Goal: Task Accomplishment & Management: Complete application form

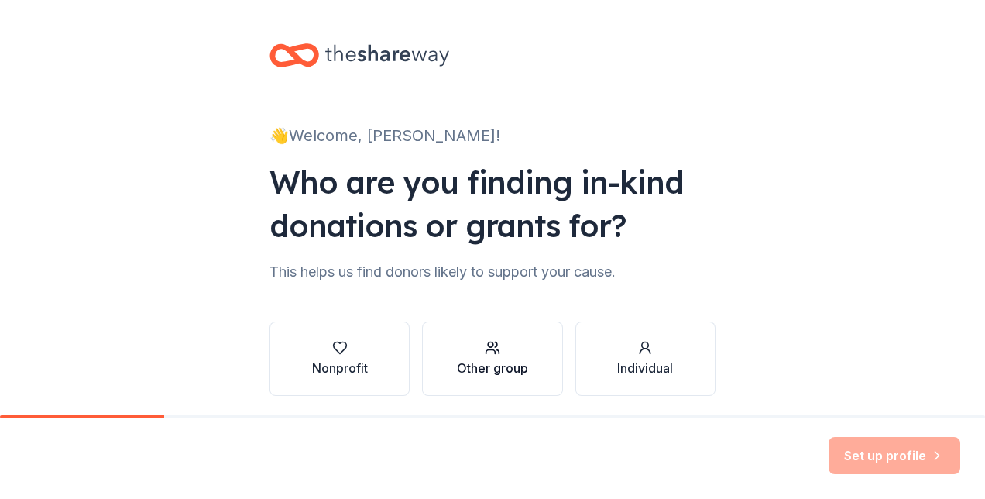
click at [534, 345] on button "Other group" at bounding box center [492, 358] width 140 height 74
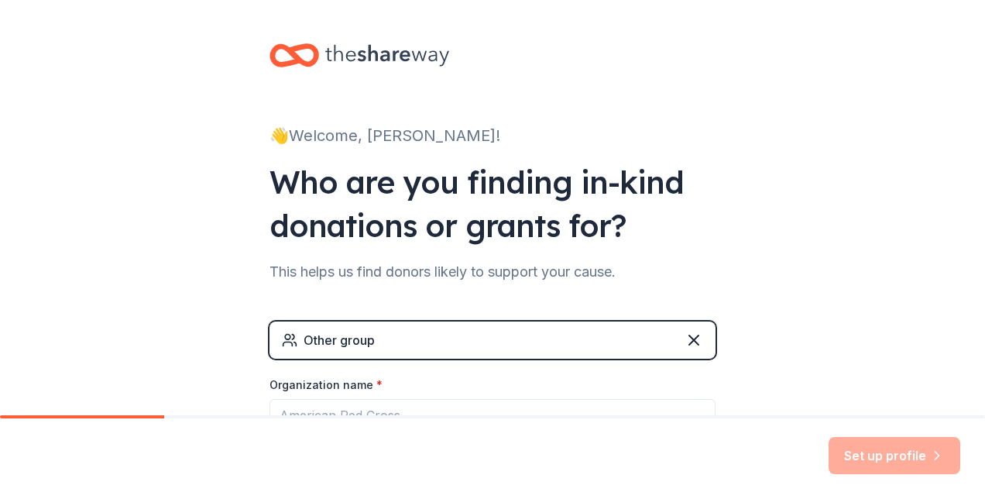
click at [212, 338] on div "👋 Welcome, [PERSON_NAME]! Who are you finding in-kind donations or grants for? …" at bounding box center [492, 301] width 985 height 603
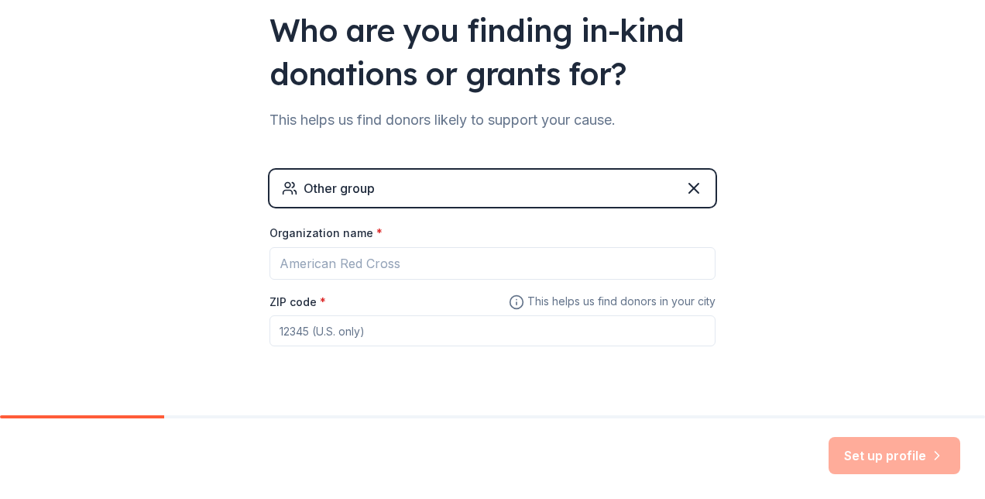
scroll to position [155, 0]
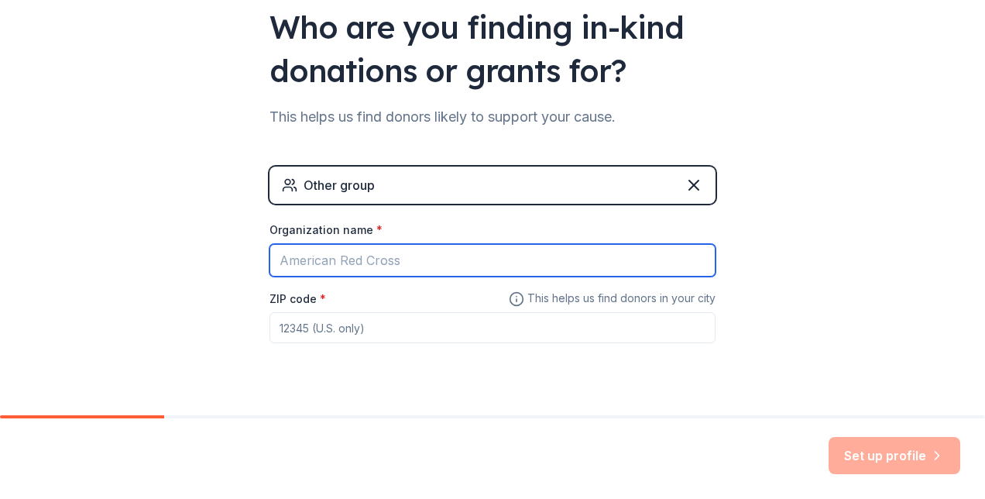
click at [300, 257] on input "Organization name *" at bounding box center [492, 260] width 446 height 33
type input "State of Play Hospitality"
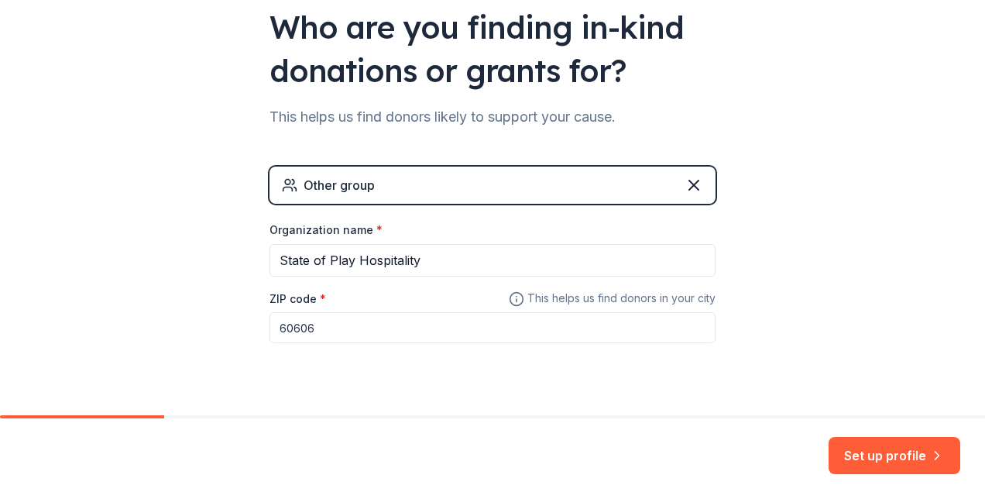
type input "60606"
click at [378, 409] on div "👋 Welcome, [PERSON_NAME]! Who are you finding in-kind donations or grants for? …" at bounding box center [492, 146] width 495 height 603
click at [858, 447] on button "Set up profile" at bounding box center [894, 455] width 132 height 37
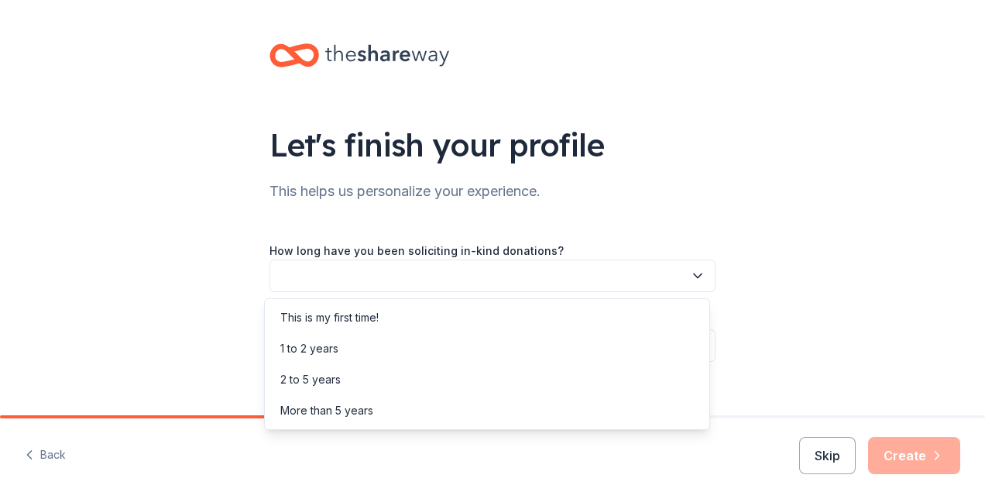
click at [607, 282] on button "button" at bounding box center [492, 275] width 446 height 33
click at [336, 409] on div "More than 5 years" at bounding box center [326, 410] width 93 height 19
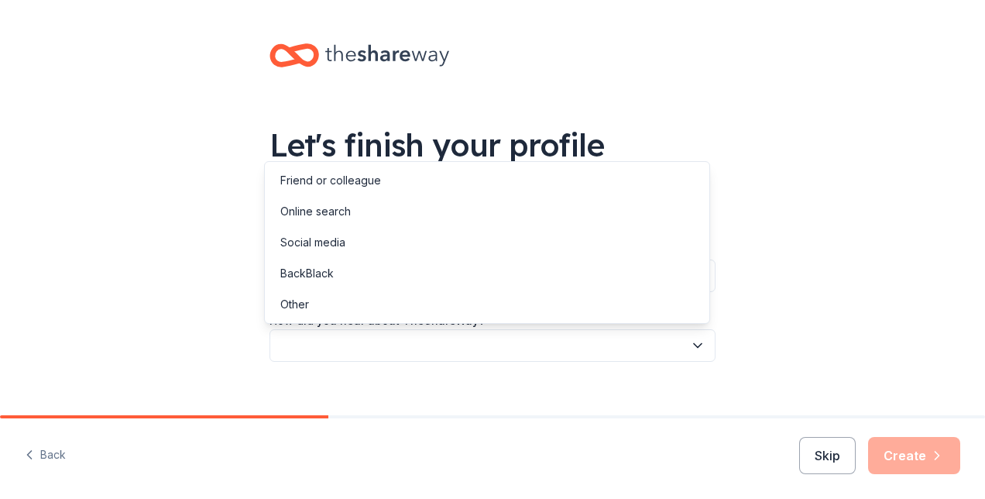
click at [403, 334] on button "button" at bounding box center [492, 345] width 446 height 33
click at [360, 214] on div "Online search" at bounding box center [487, 211] width 438 height 31
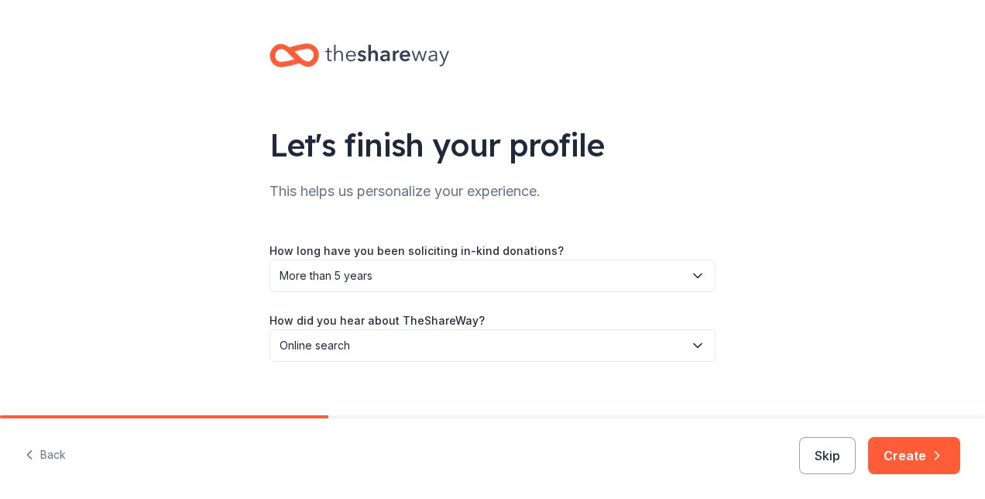
click at [855, 237] on div "Let's finish your profile This helps us personalize your experience. How long h…" at bounding box center [492, 218] width 985 height 436
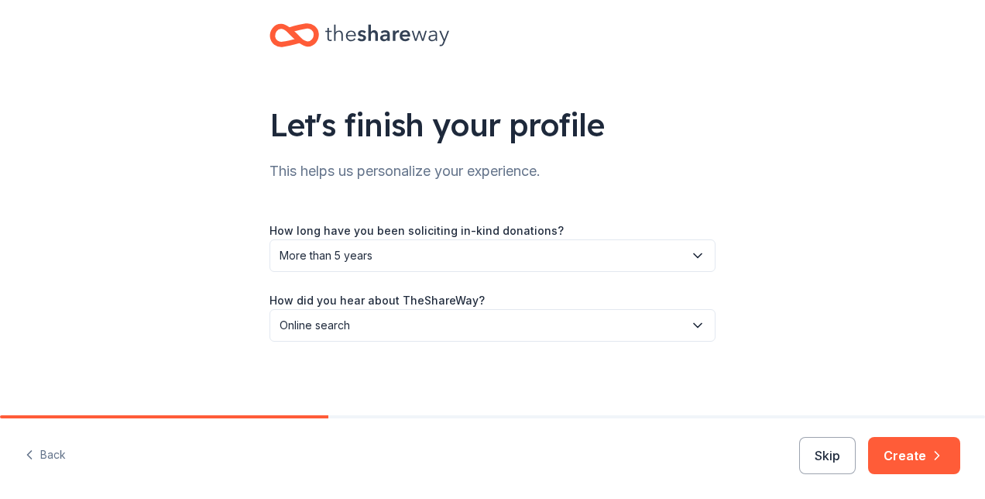
scroll to position [21, 0]
click at [915, 448] on button "Create" at bounding box center [914, 455] width 92 height 37
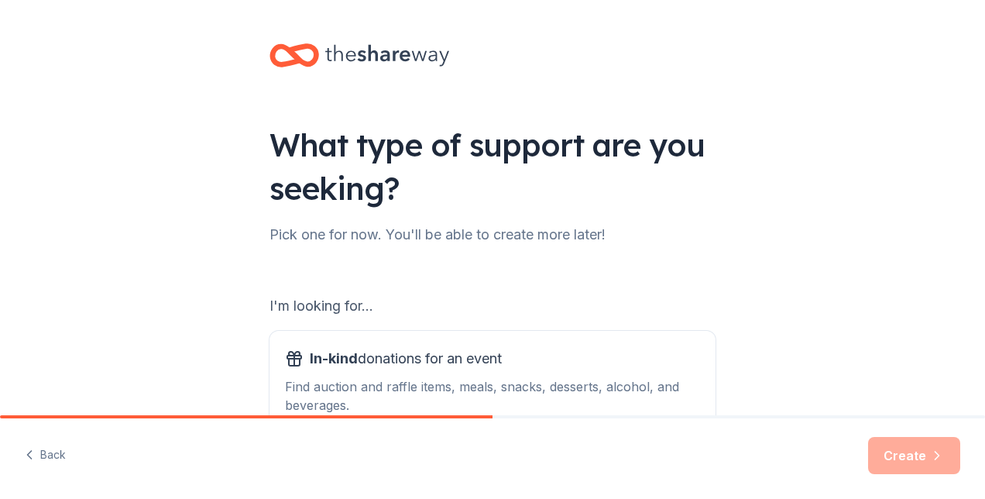
click at [708, 294] on div "I'm looking for..." at bounding box center [492, 305] width 446 height 25
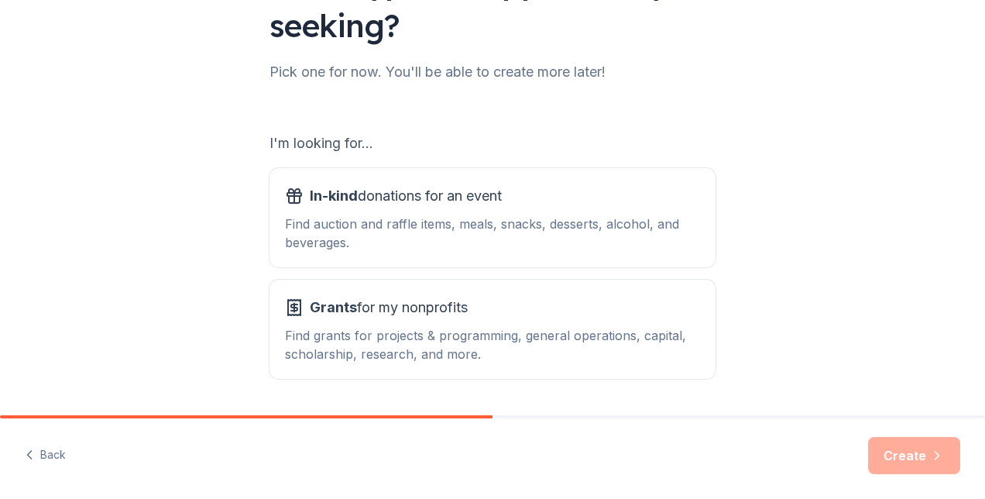
scroll to position [186, 0]
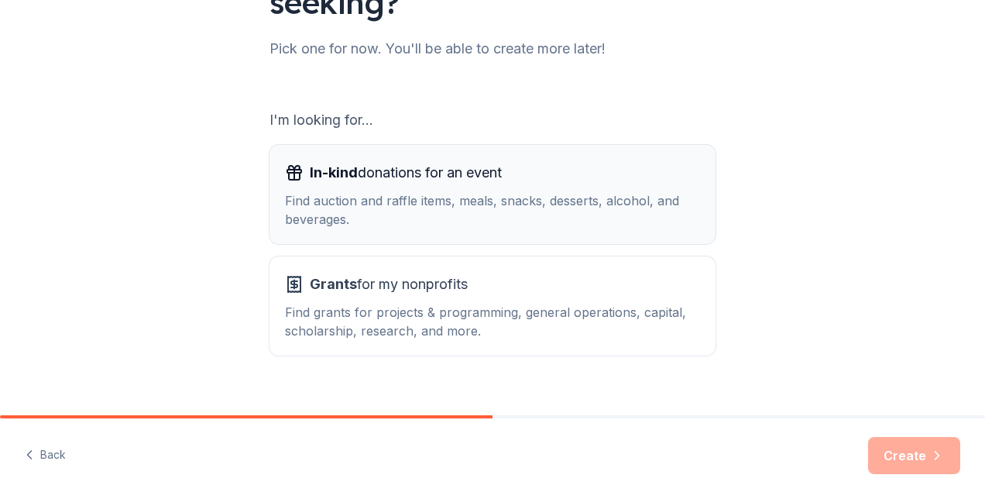
click at [565, 209] on div "Find auction and raffle items, meals, snacks, desserts, alcohol, and beverages." at bounding box center [492, 209] width 415 height 37
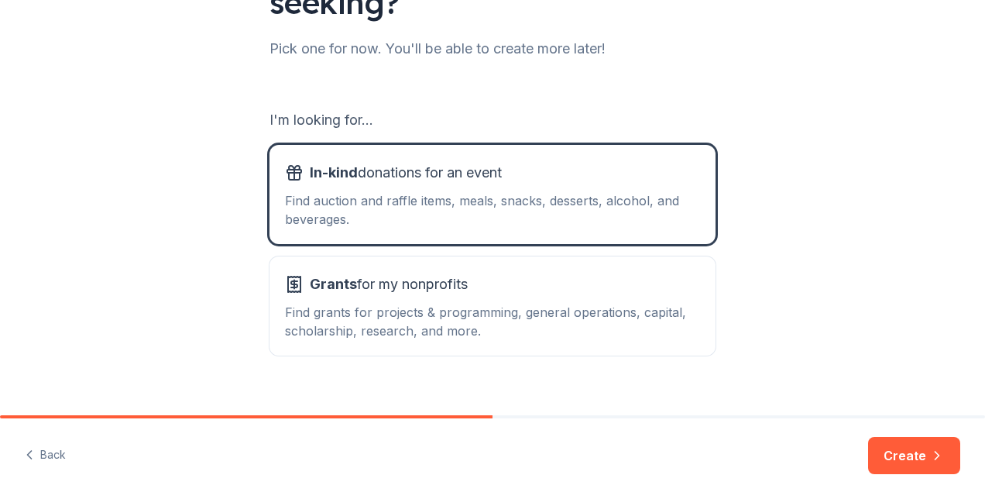
scroll to position [210, 0]
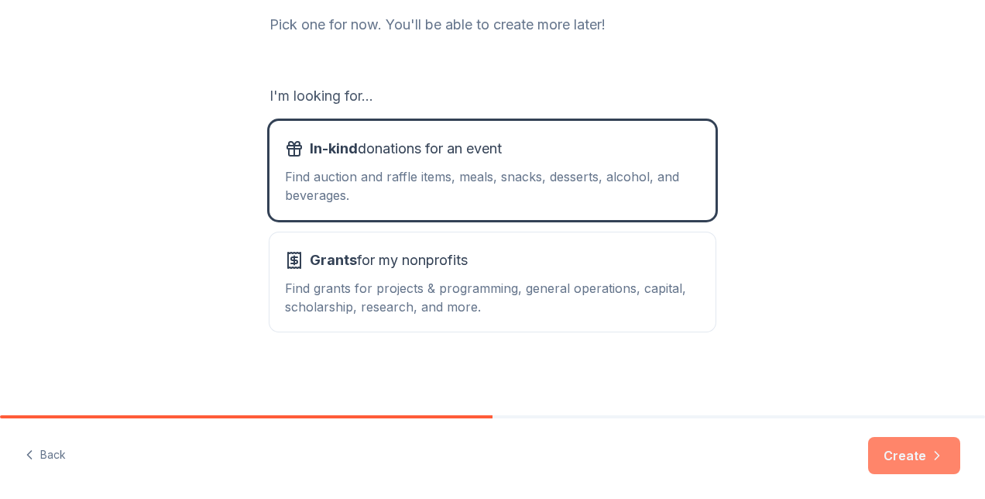
click at [916, 458] on button "Create" at bounding box center [914, 455] width 92 height 37
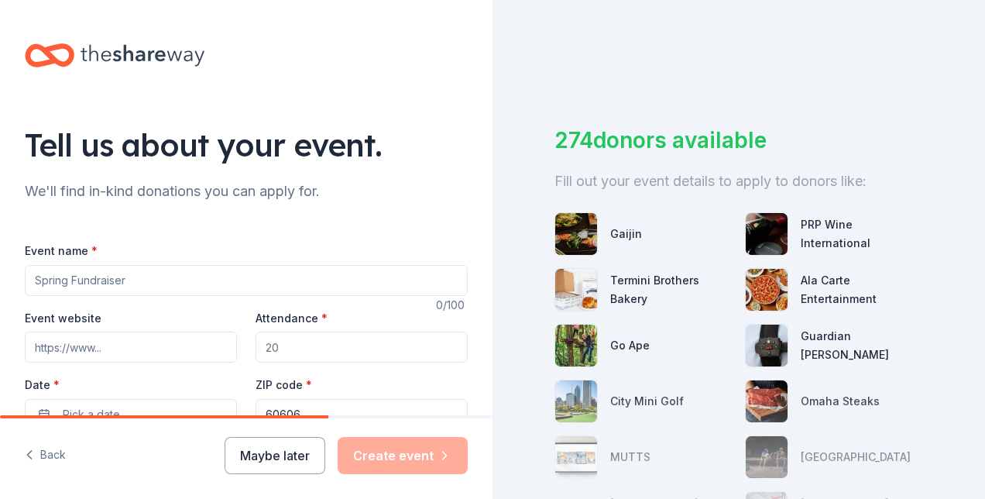
click at [187, 279] on input "Event name *" at bounding box center [246, 280] width 443 height 31
type input "AceBounce Cup 2025"
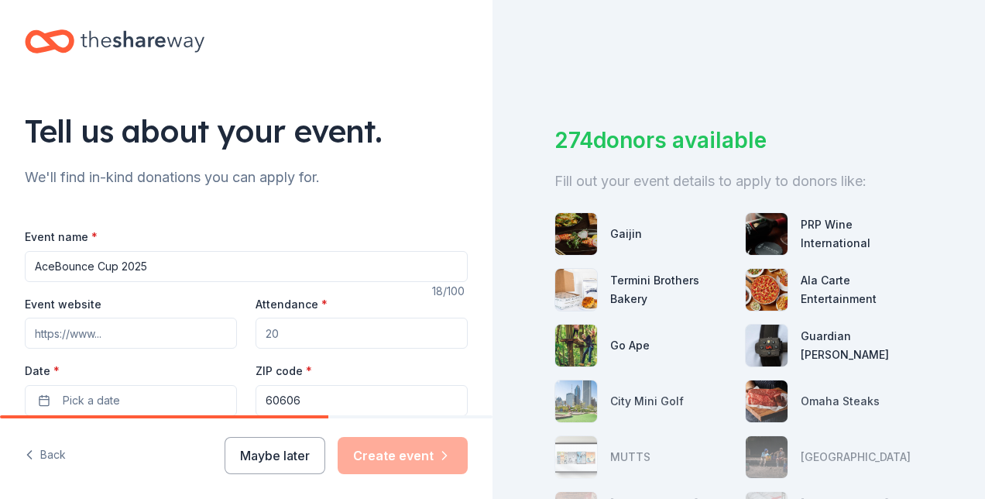
click at [25, 385] on button "Pick a date" at bounding box center [131, 400] width 212 height 31
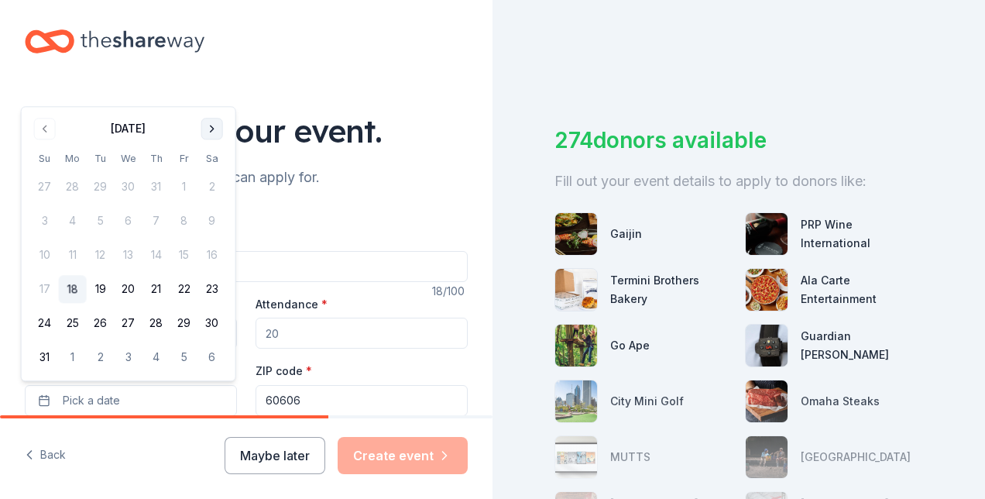
click at [220, 126] on button "Go to next month" at bounding box center [212, 129] width 22 height 22
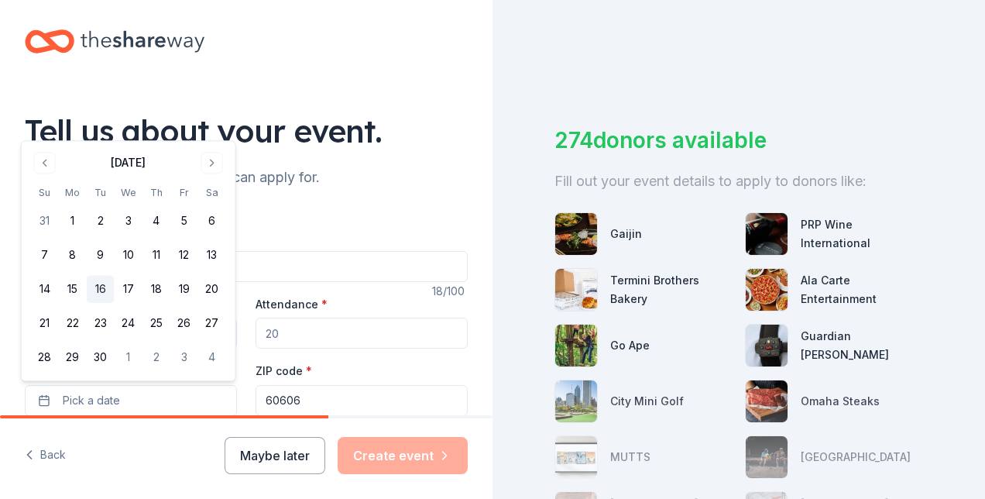
click at [102, 293] on button "16" at bounding box center [101, 290] width 28 height 28
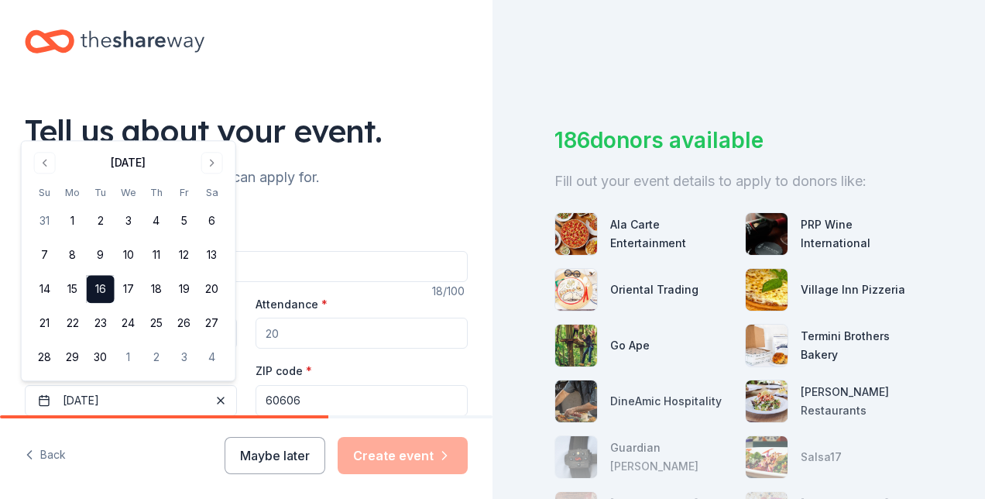
click at [269, 399] on input "60606" at bounding box center [361, 400] width 212 height 31
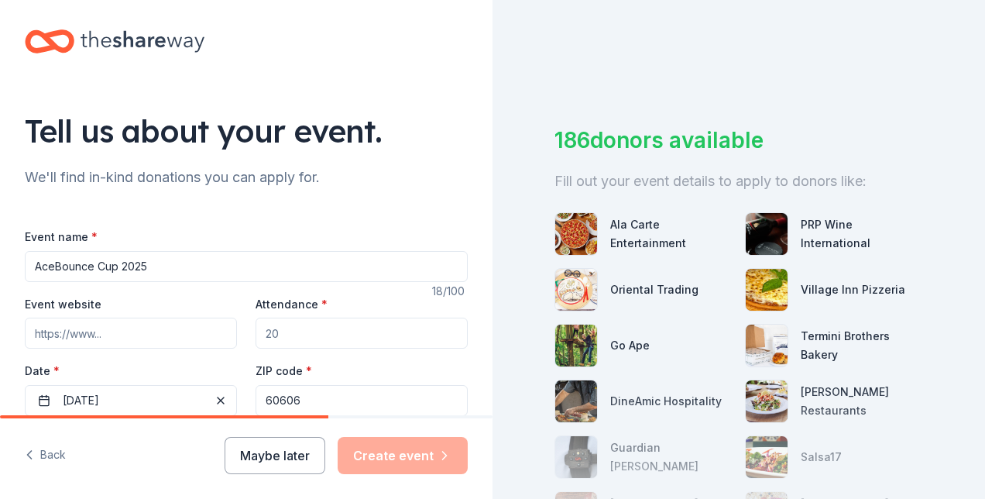
scroll to position [272, 0]
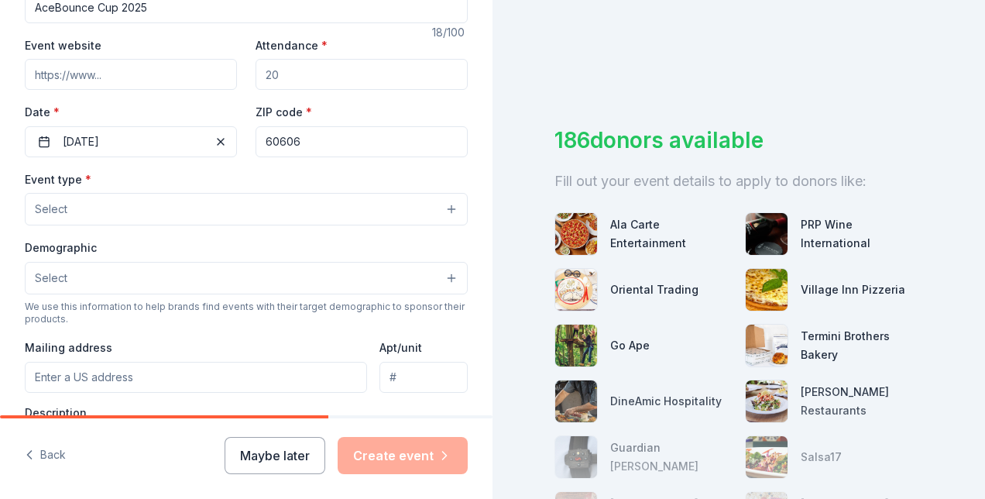
click at [441, 209] on button "Select" at bounding box center [246, 209] width 443 height 33
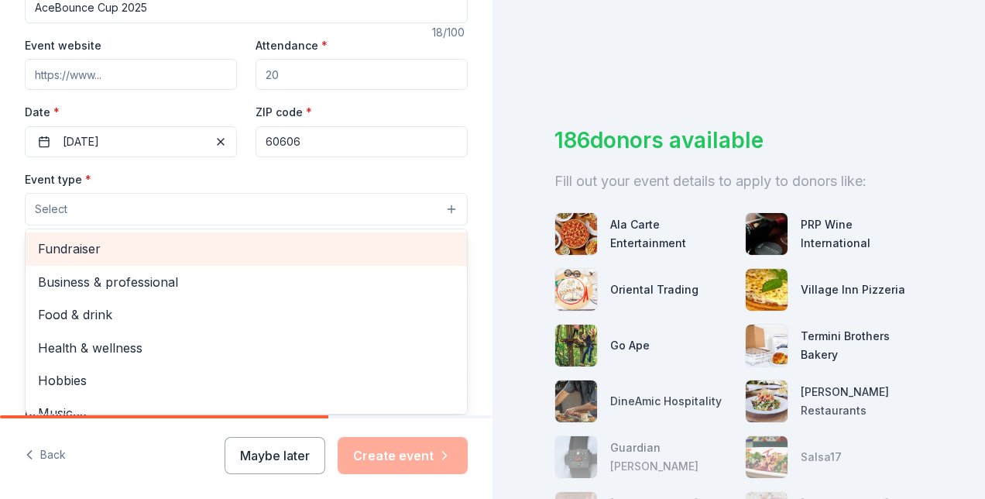
click at [288, 252] on span "Fundraiser" at bounding box center [246, 248] width 416 height 20
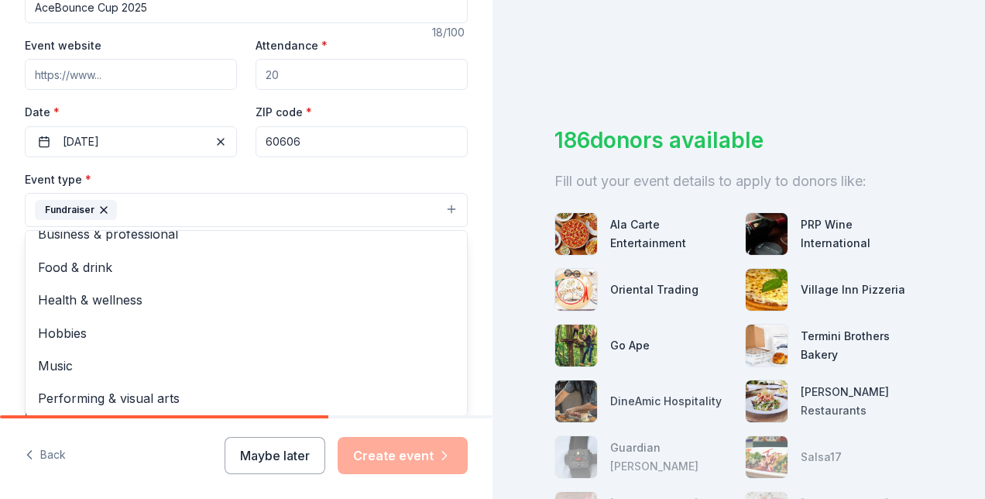
scroll to position [19, 0]
click at [383, 178] on div "Event type * Fundraiser Business & professional Food & drink Health & wellness …" at bounding box center [246, 199] width 443 height 58
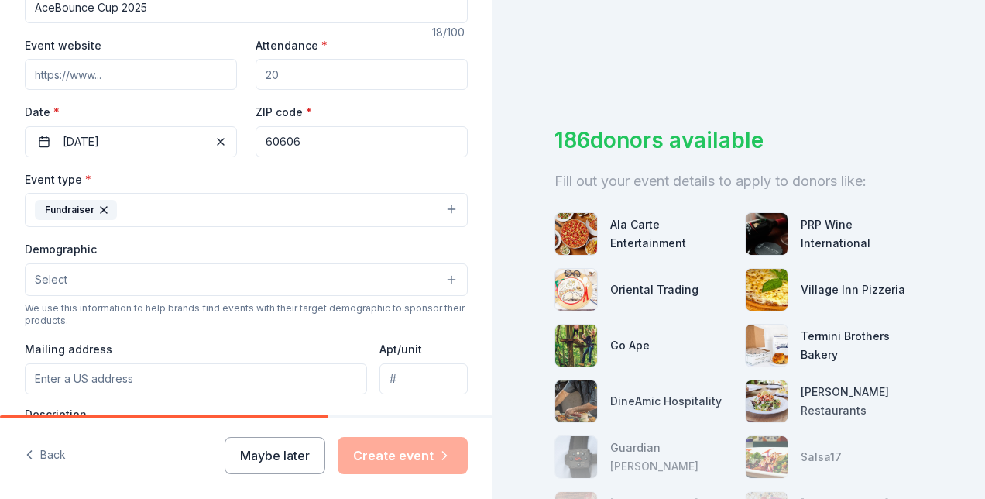
click at [177, 276] on button "Select" at bounding box center [246, 279] width 443 height 33
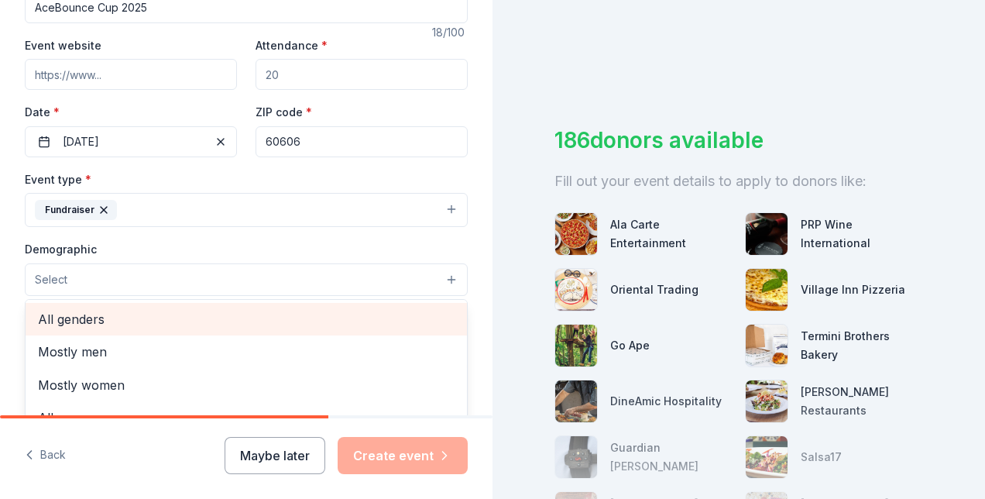
click at [121, 311] on span "All genders" at bounding box center [246, 319] width 416 height 20
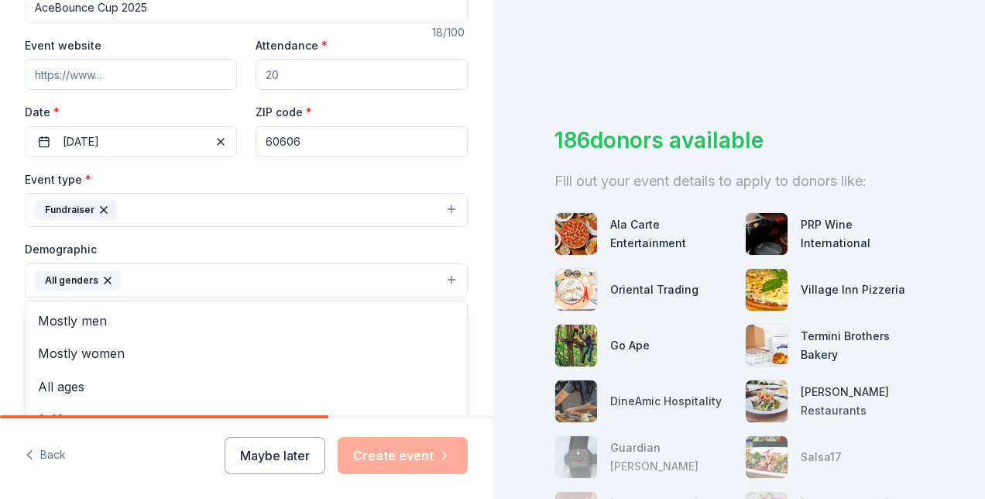
click at [8, 300] on div "Tell us about your event. We'll find in-kind donations you can apply for. Event…" at bounding box center [246, 244] width 492 height 1033
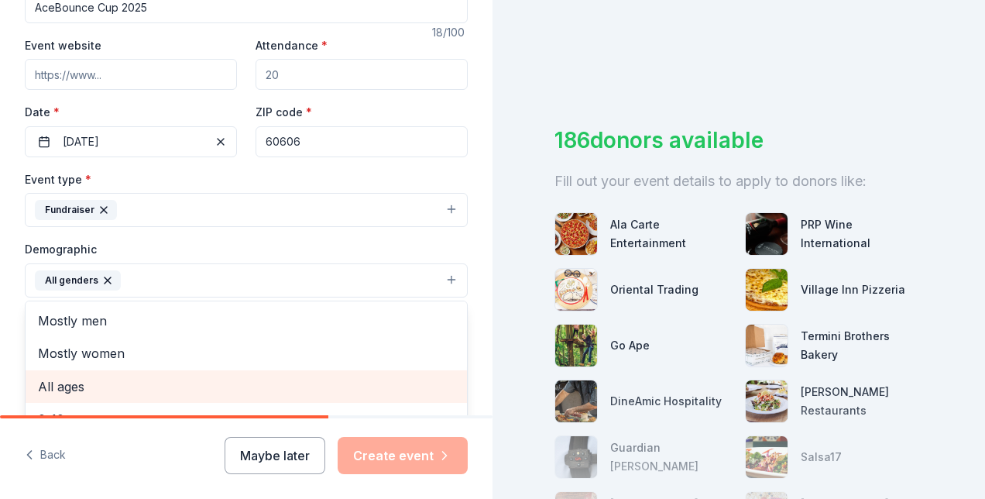
click at [58, 398] on div "All ages" at bounding box center [246, 386] width 441 height 33
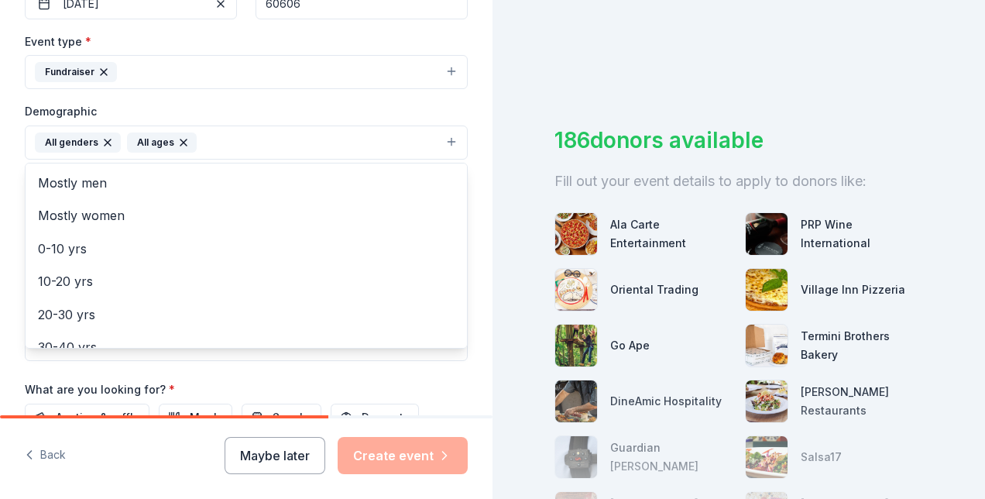
scroll to position [423, 0]
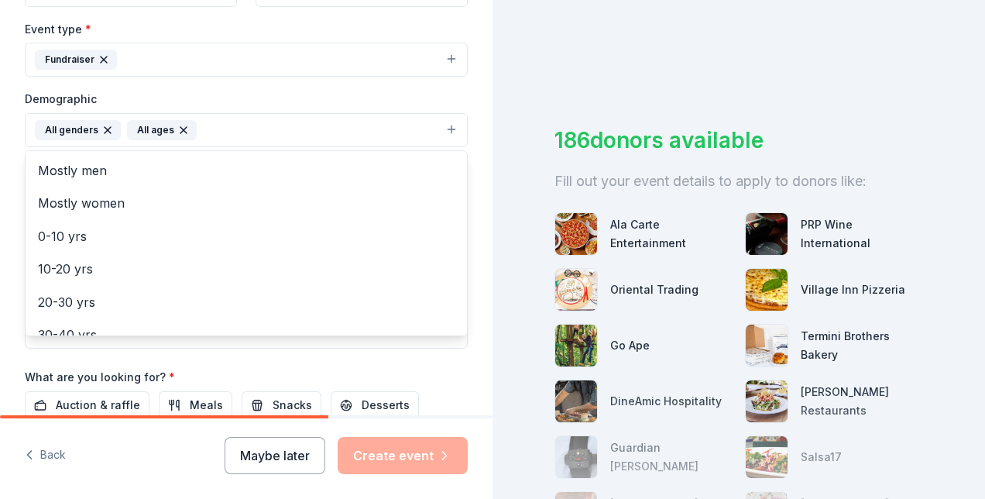
click at [459, 297] on div "Tell us about your event. We'll find in-kind donations you can apply for. Event…" at bounding box center [246, 93] width 492 height 1033
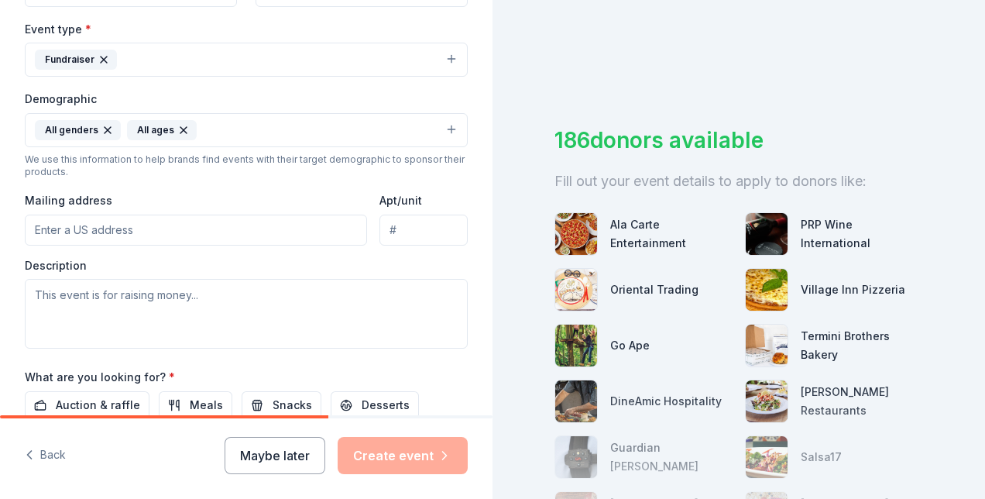
click at [238, 227] on input "Mailing address" at bounding box center [196, 229] width 342 height 31
type input "[STREET_ADDRESS][PERSON_NAME]"
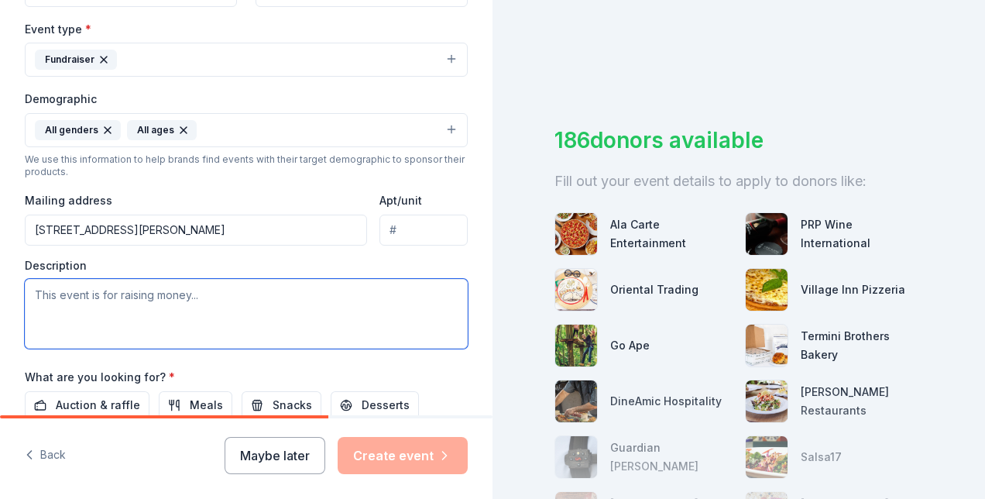
click at [163, 325] on textarea at bounding box center [246, 314] width 443 height 70
click at [313, 307] on textarea at bounding box center [246, 314] width 443 height 70
type textarea "R"
click at [276, 290] on textarea "Ping Pong fundraising tournament in support of My Block, My Hood, My City" at bounding box center [246, 314] width 443 height 70
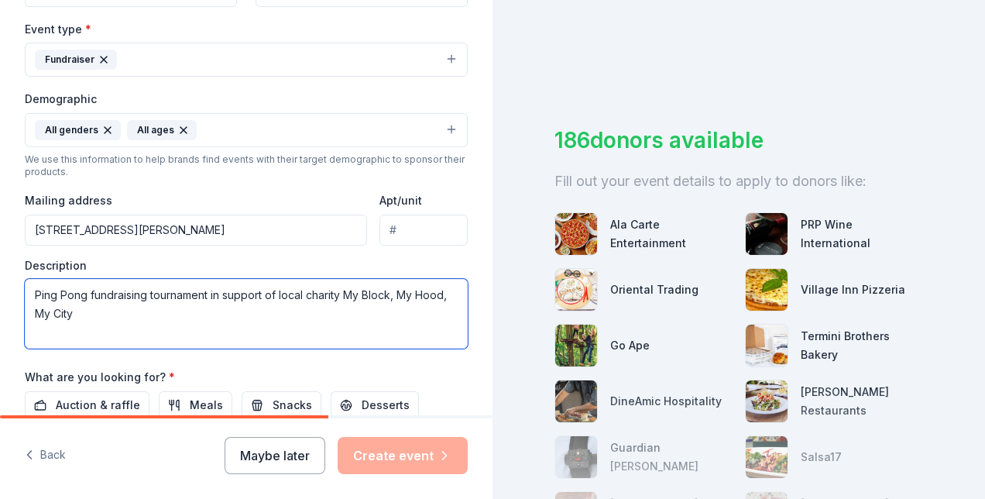
type textarea "Ping Pong fundraising tournament in support of local charity My Block, My Hood,…"
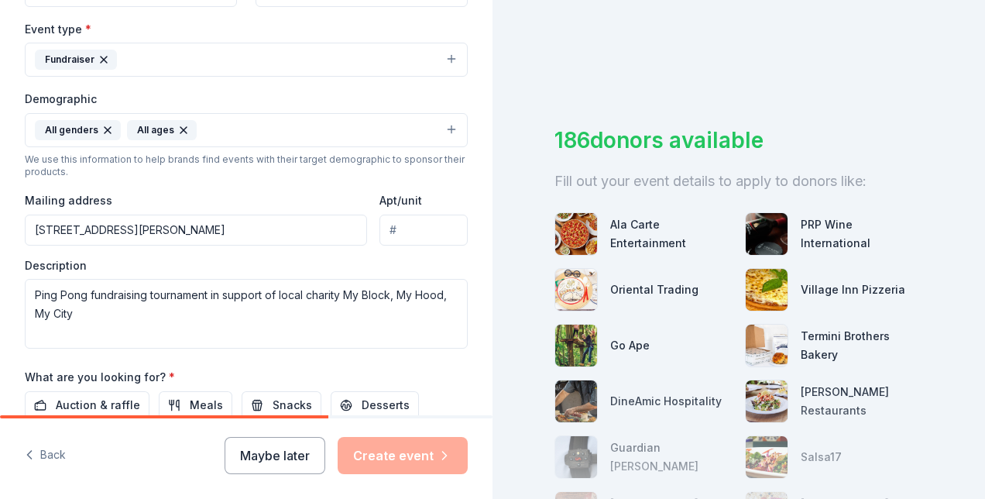
click at [200, 367] on div "What are you looking for? * Auction & raffle Meals Snacks Desserts Alcohol Beve…" at bounding box center [246, 410] width 443 height 86
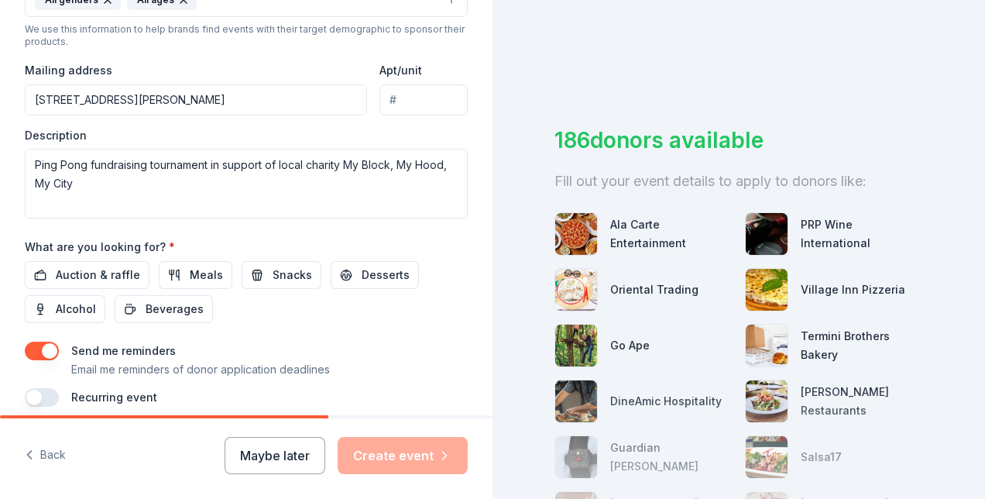
scroll to position [578, 0]
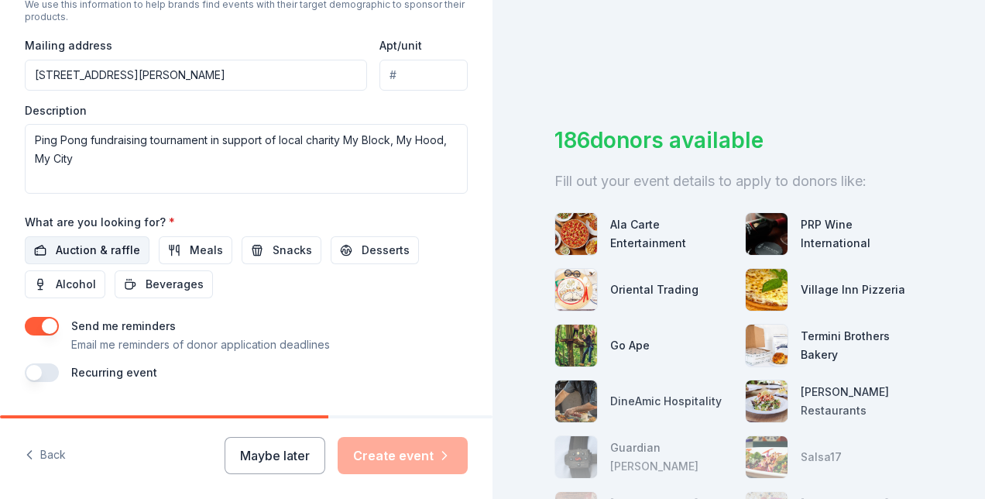
click at [117, 242] on span "Auction & raffle" at bounding box center [98, 250] width 84 height 19
click at [49, 320] on button "button" at bounding box center [42, 326] width 34 height 19
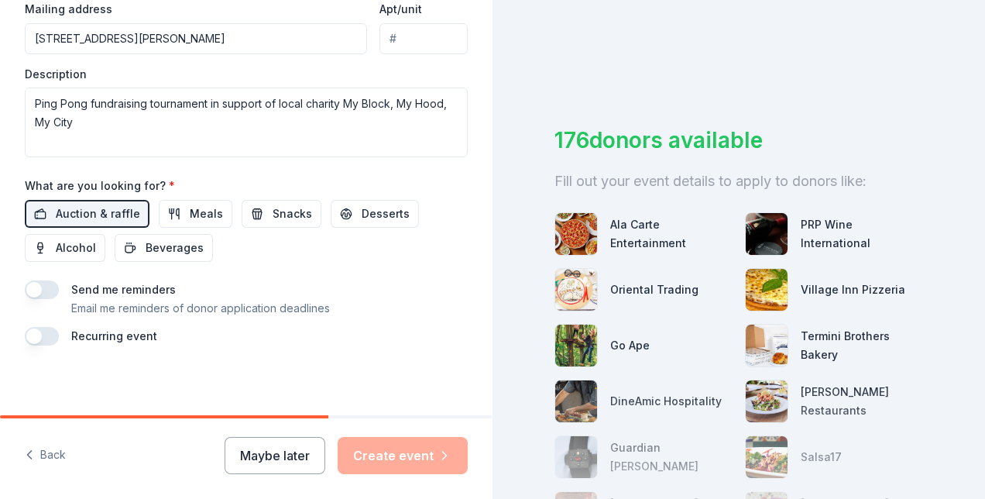
click at [48, 281] on button "button" at bounding box center [42, 289] width 34 height 19
click at [391, 460] on div "Maybe later Create event" at bounding box center [346, 455] width 243 height 37
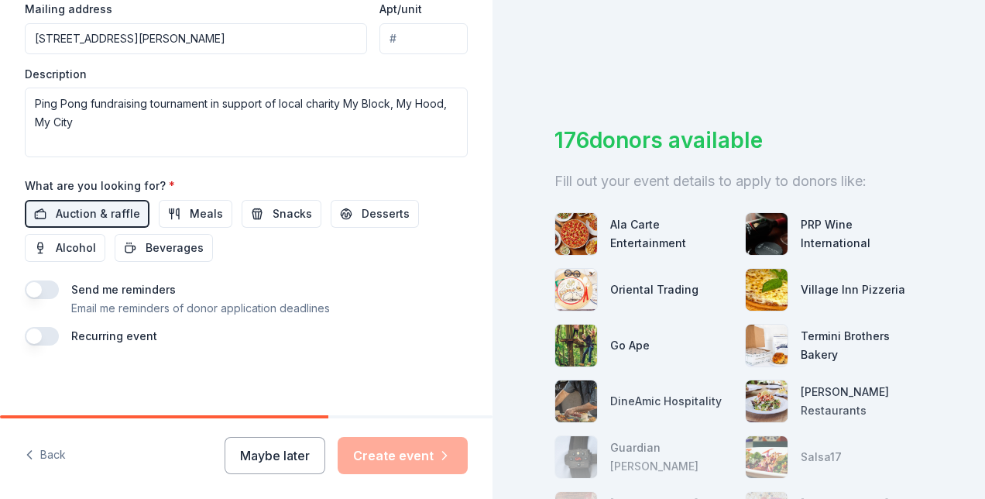
click at [49, 290] on button "button" at bounding box center [42, 289] width 34 height 19
click at [42, 327] on button "button" at bounding box center [42, 336] width 34 height 19
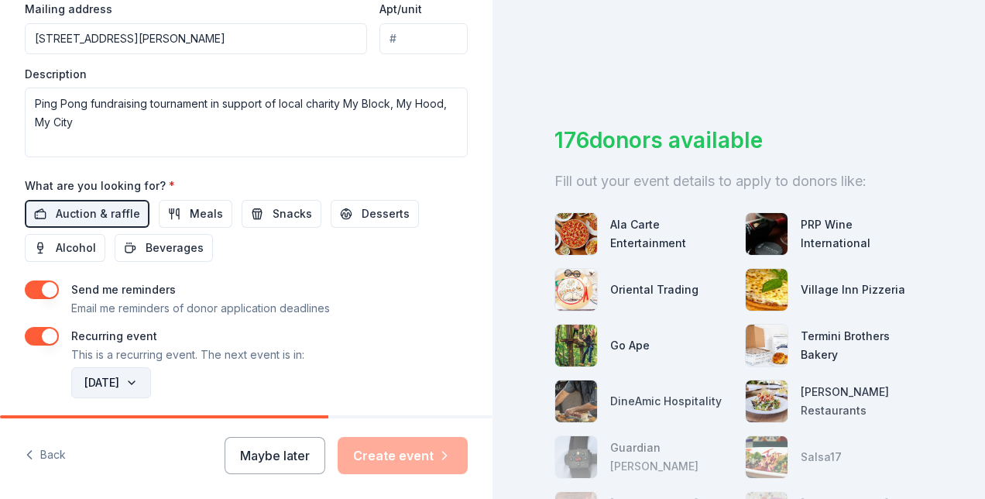
click at [151, 379] on button "[DATE]" at bounding box center [111, 382] width 80 height 31
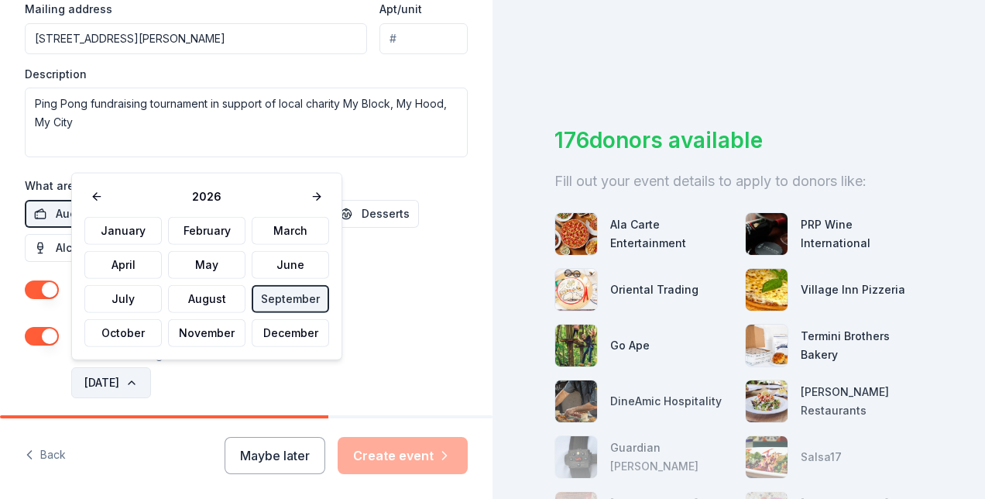
click at [151, 379] on button "[DATE]" at bounding box center [111, 382] width 80 height 31
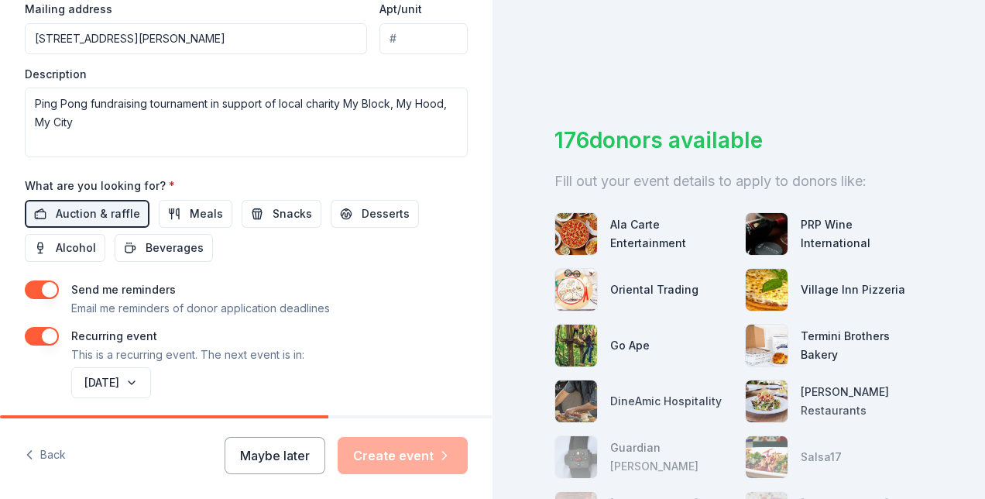
click at [35, 330] on button "button" at bounding box center [42, 336] width 34 height 19
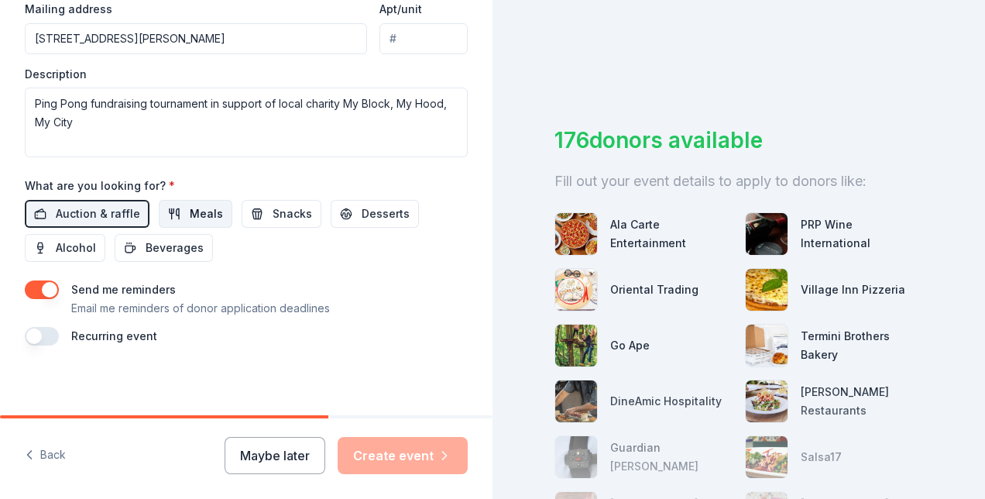
click at [190, 212] on span "Meals" at bounding box center [206, 213] width 33 height 19
click at [98, 206] on span "Auction & raffle" at bounding box center [98, 213] width 84 height 19
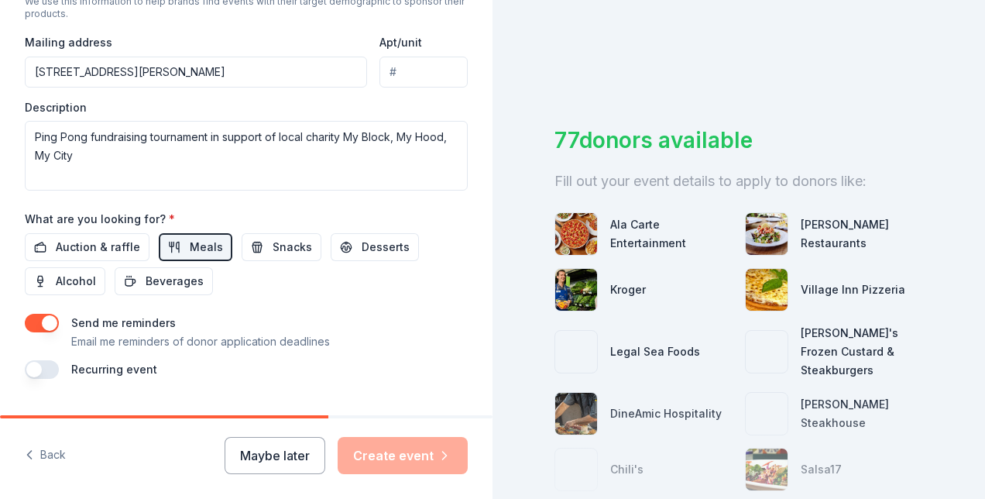
scroll to position [573, 0]
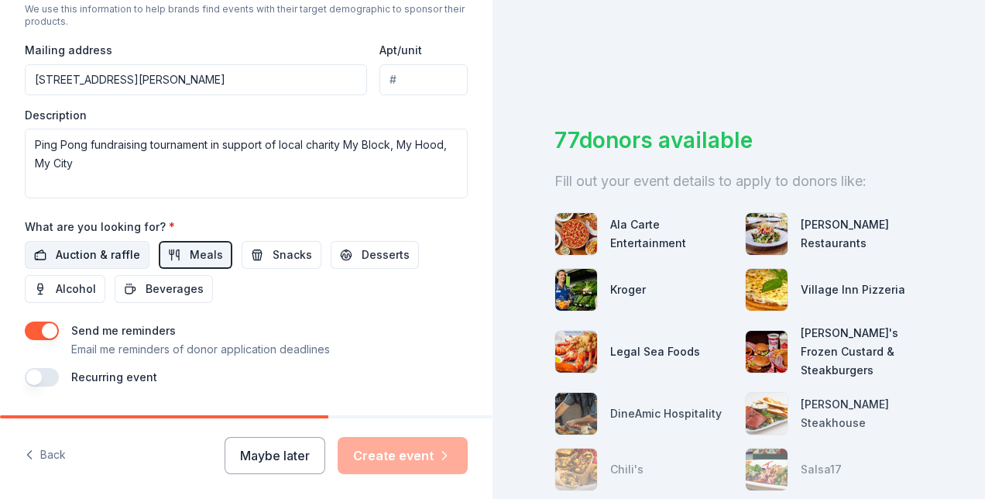
click at [94, 245] on span "Auction & raffle" at bounding box center [98, 254] width 84 height 19
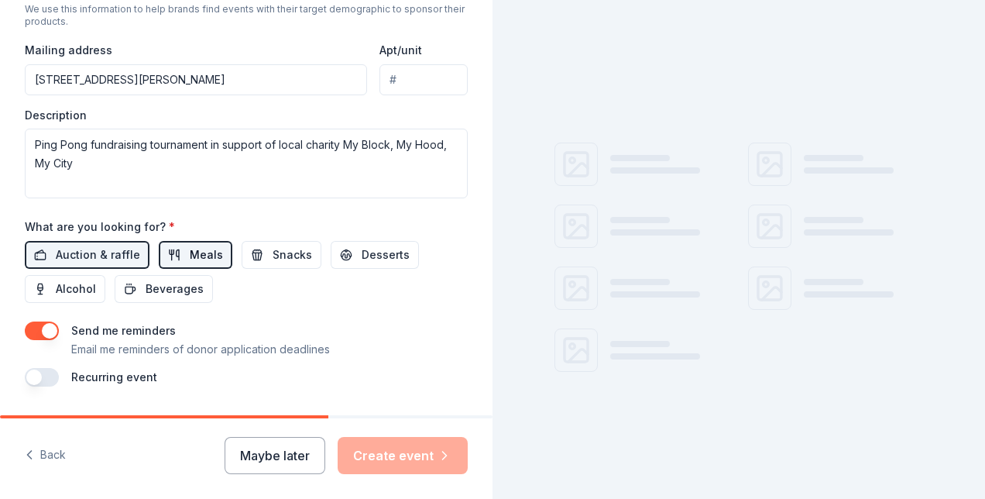
click at [191, 256] on span "Meals" at bounding box center [206, 254] width 33 height 19
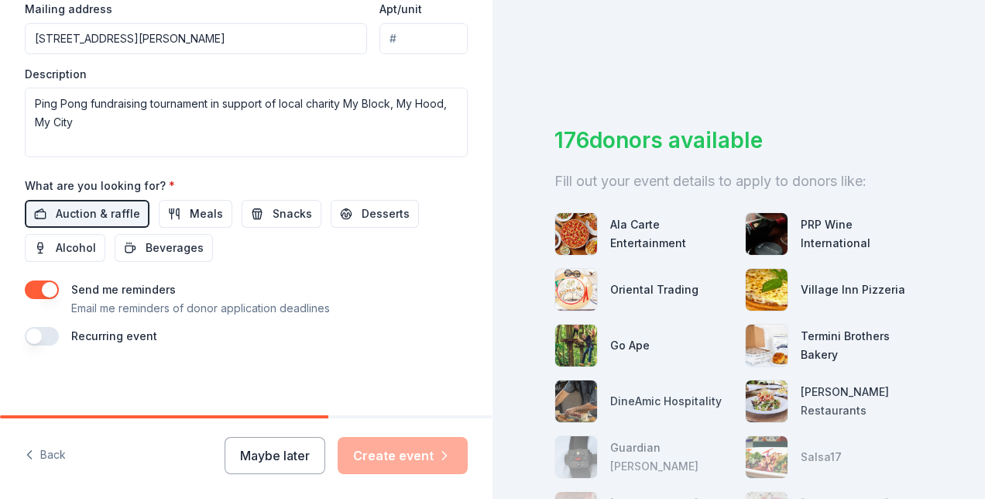
scroll to position [190, 0]
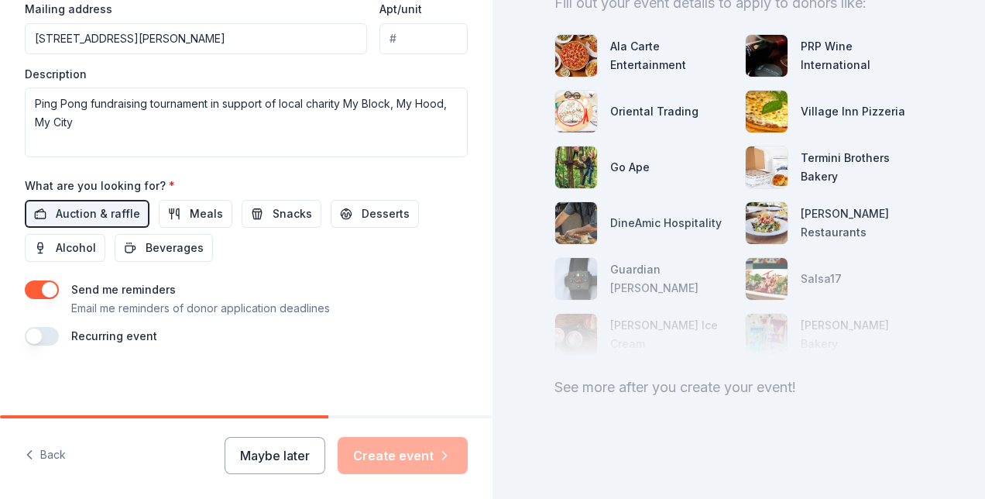
click at [390, 458] on div "Maybe later Create event" at bounding box center [346, 455] width 243 height 37
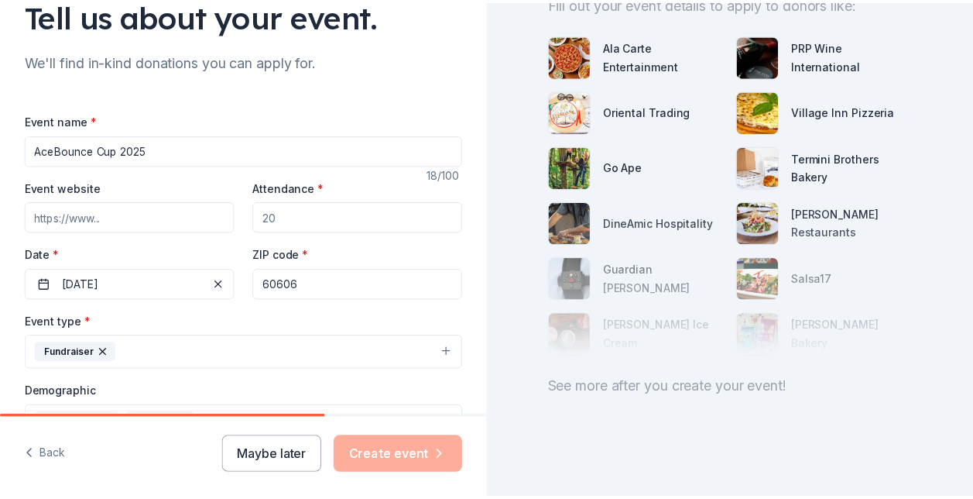
scroll to position [132, 0]
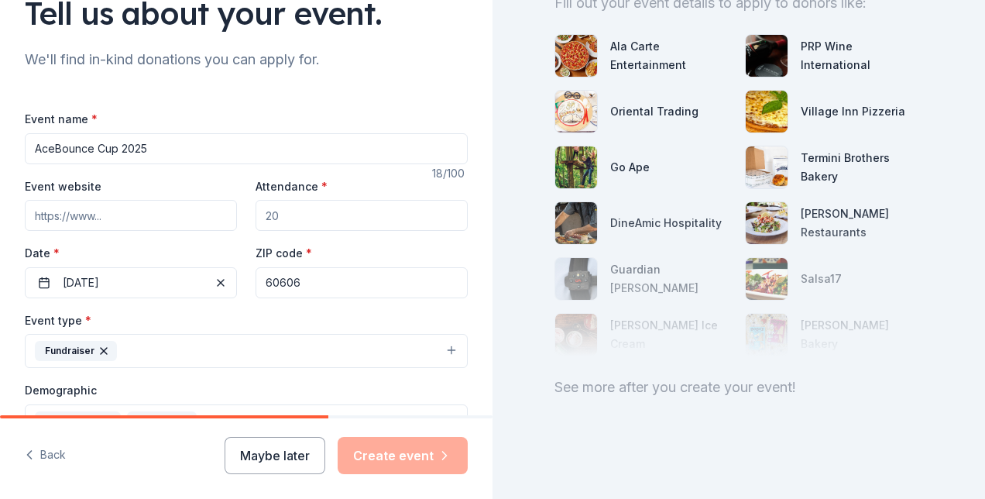
click at [375, 210] on input "Attendance *" at bounding box center [361, 215] width 212 height 31
type input "80"
click at [378, 456] on button "Create event" at bounding box center [403, 455] width 130 height 37
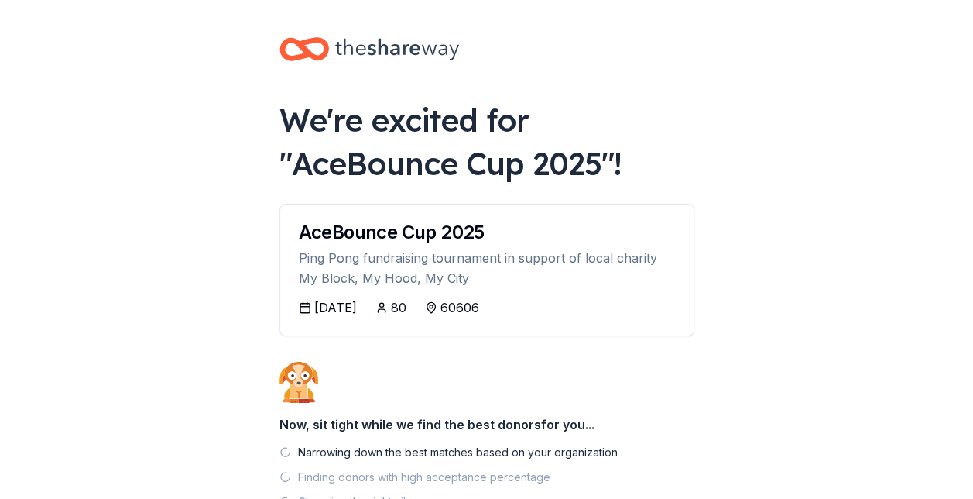
click at [229, 299] on body "We're excited for " AceBounce Cup 2025 "! AceBounce Cup 2025 Ping Pong fundrais…" at bounding box center [486, 249] width 973 height 499
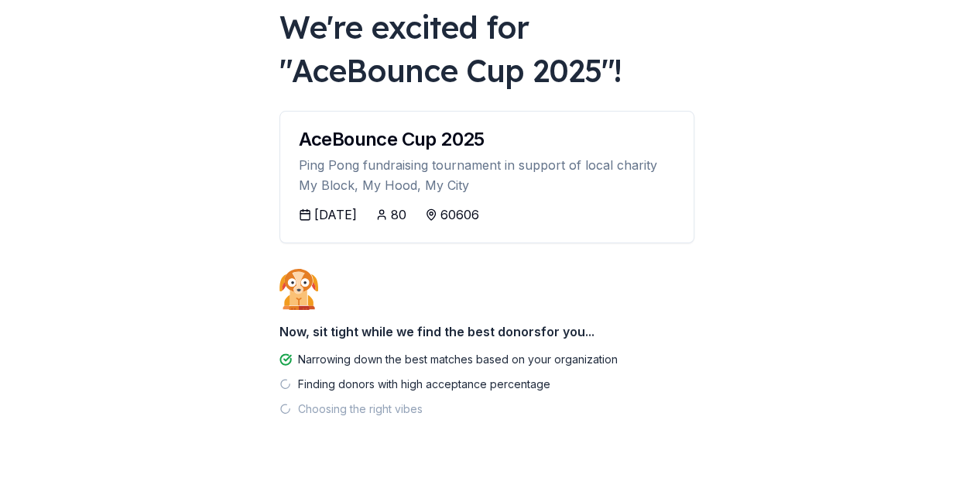
scroll to position [114, 0]
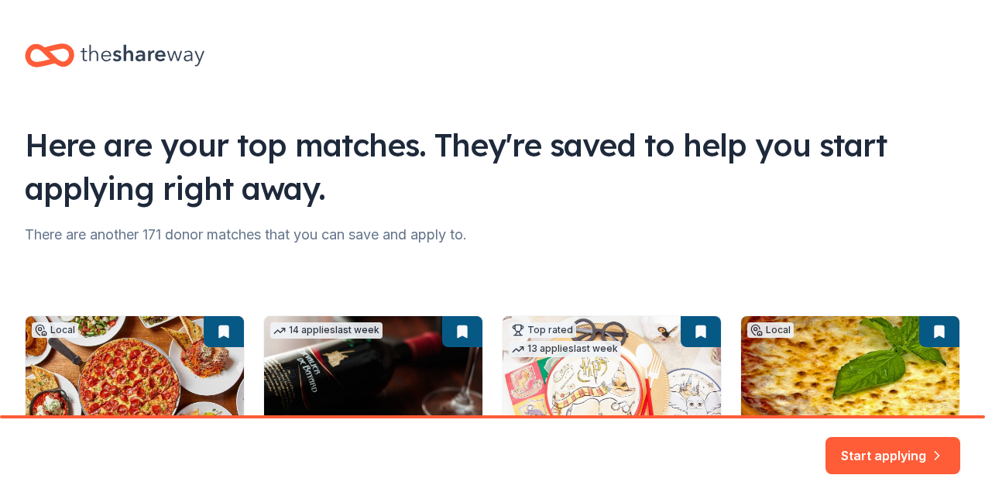
click at [581, 199] on div "Here are your top matches. They're saved to help you start applying right away." at bounding box center [492, 166] width 935 height 87
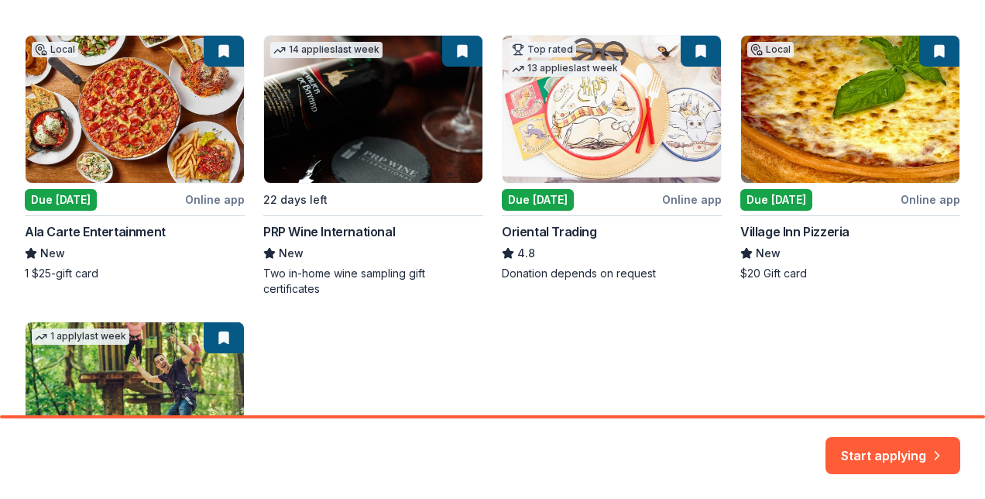
scroll to position [279, 0]
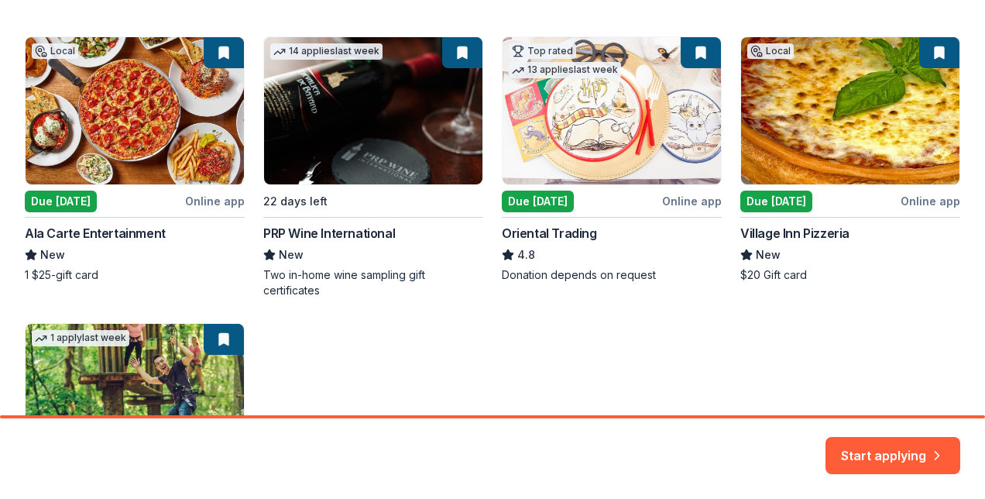
click at [819, 355] on div "Local Due [DATE] Online app Ala Carte Entertainment New 1 $25-gift card 14 appl…" at bounding box center [492, 302] width 935 height 533
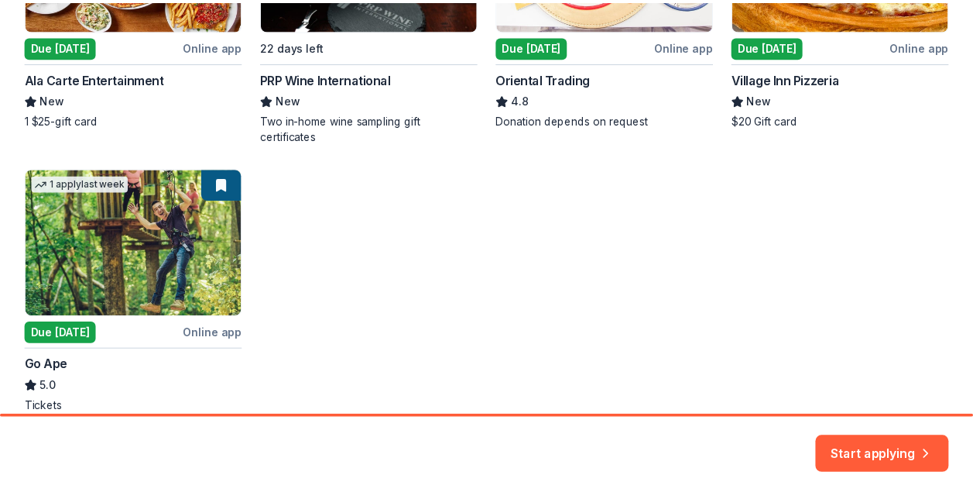
scroll to position [506, 0]
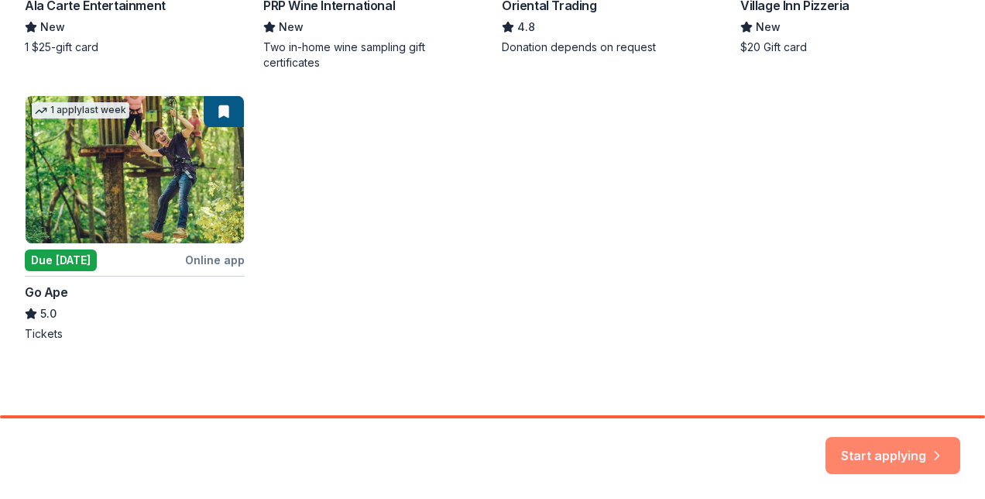
click at [892, 439] on button "Start applying" at bounding box center [892, 445] width 135 height 37
